Goal: Task Accomplishment & Management: Use online tool/utility

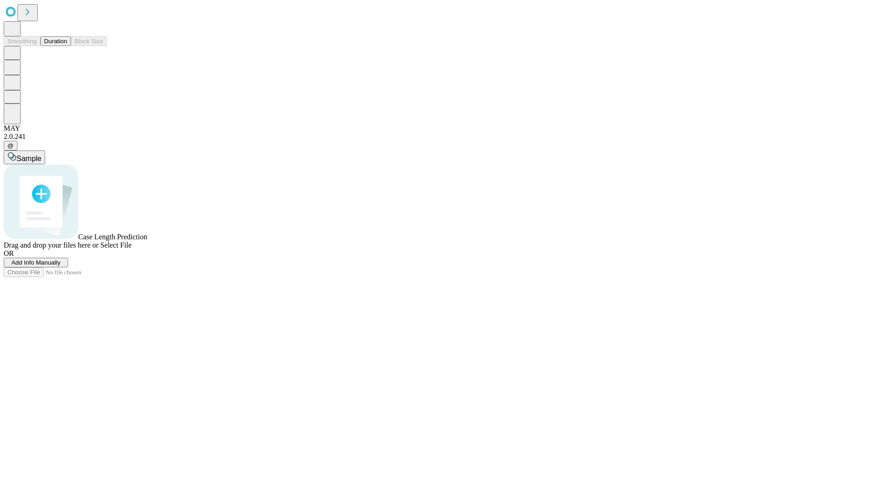
click at [67, 46] on button "Duration" at bounding box center [55, 41] width 30 height 10
click at [132, 249] on span "Select File" at bounding box center [115, 245] width 31 height 8
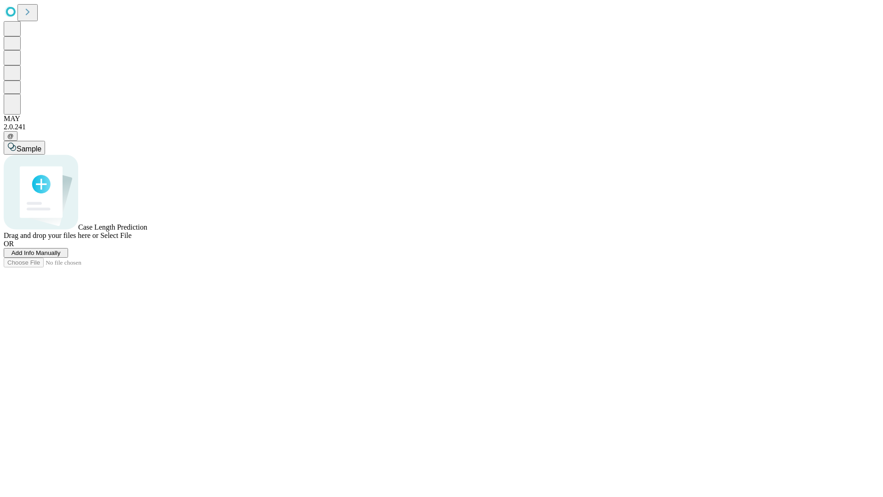
click at [132, 239] on span "Select File" at bounding box center [115, 235] width 31 height 8
